Goal: Task Accomplishment & Management: Use online tool/utility

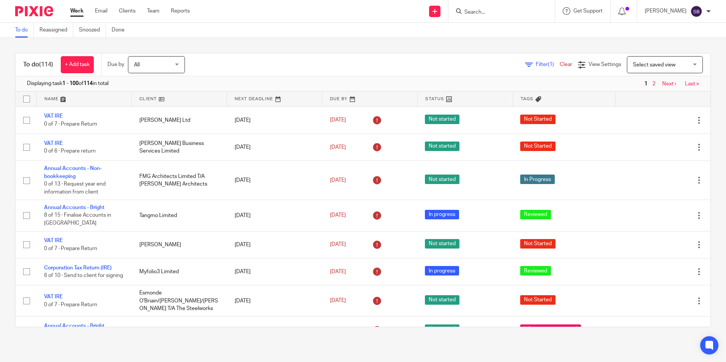
click at [480, 11] on input "Search" at bounding box center [497, 12] width 68 height 7
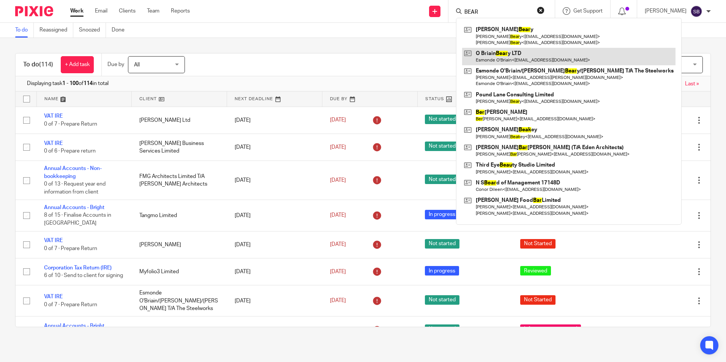
type input "BEAR"
click at [506, 52] on link at bounding box center [568, 56] width 213 height 17
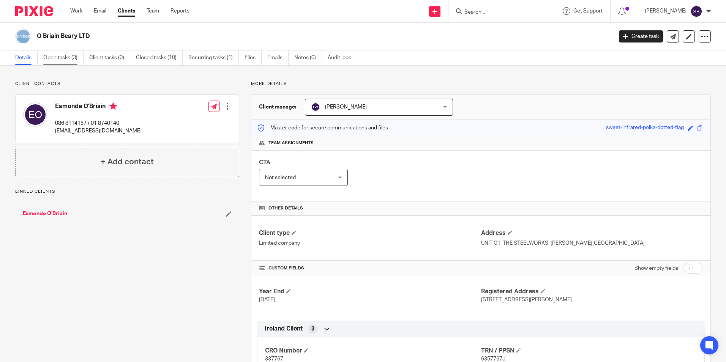
click at [70, 56] on link "Open tasks (3)" at bounding box center [63, 57] width 40 height 15
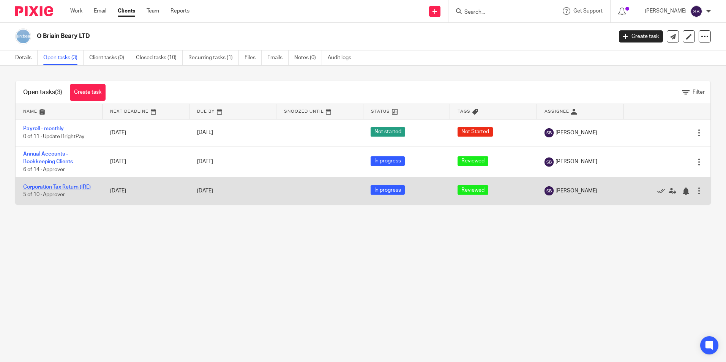
click at [50, 185] on link "Corporation Tax Return (IRE)" at bounding box center [57, 186] width 68 height 5
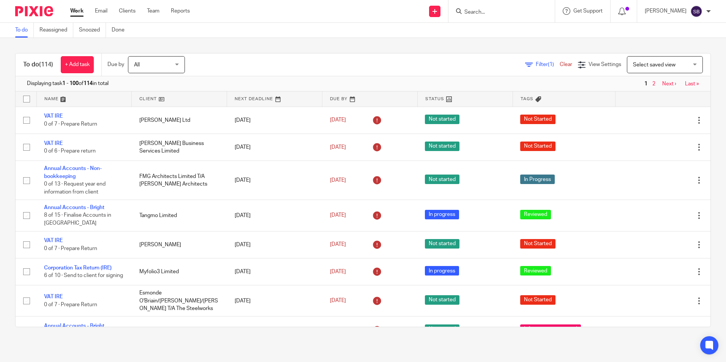
click at [487, 11] on input "Search" at bounding box center [497, 12] width 68 height 7
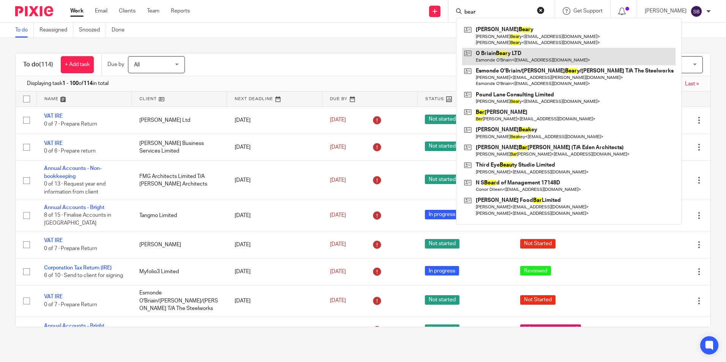
type input "bear"
click at [510, 55] on link at bounding box center [568, 56] width 213 height 17
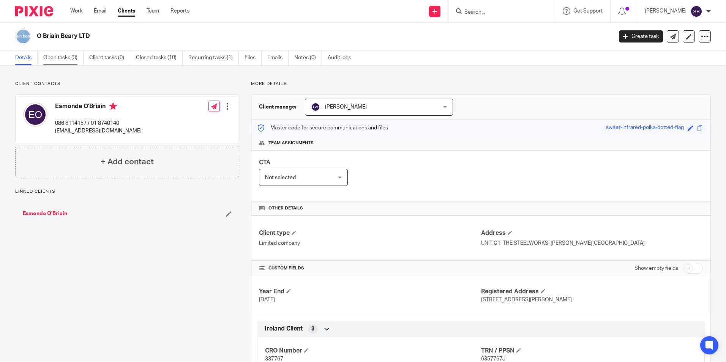
click at [61, 58] on link "Open tasks (3)" at bounding box center [63, 57] width 40 height 15
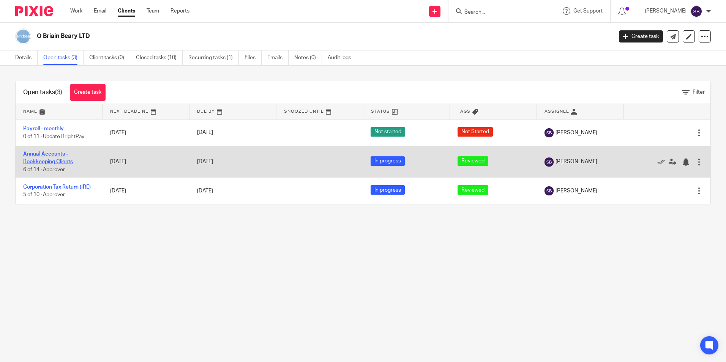
click at [57, 154] on link "Annual Accounts - Bookkeeping Clients" at bounding box center [48, 157] width 50 height 13
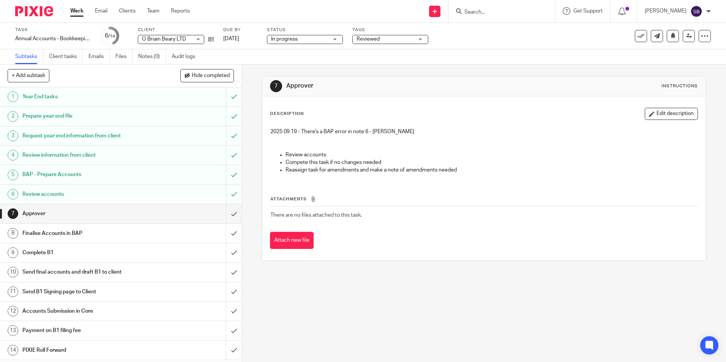
click at [45, 213] on h1 "Approver" at bounding box center [87, 213] width 131 height 11
